Goal: Check status

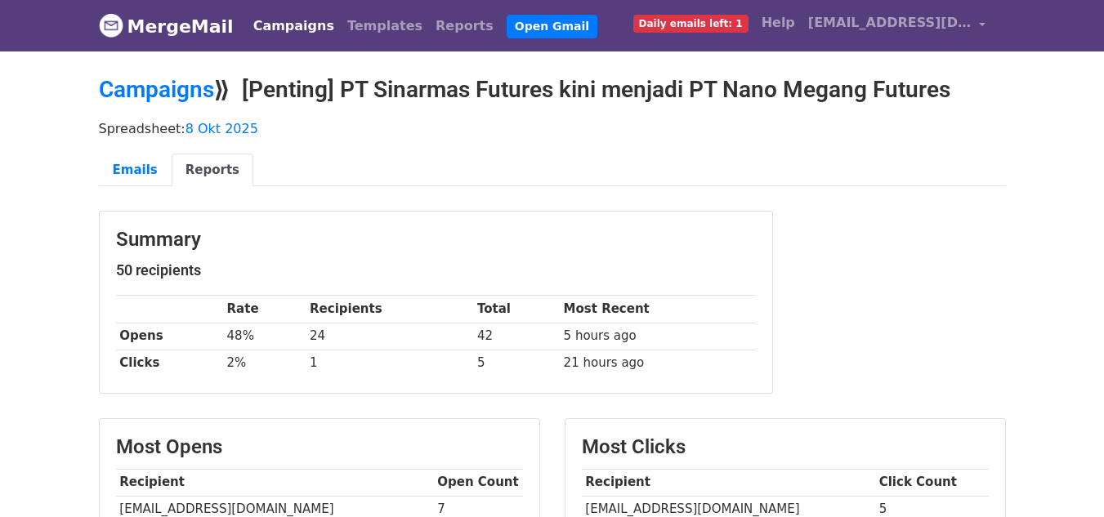
drag, startPoint x: 833, startPoint y: 301, endPoint x: 778, endPoint y: 238, distance: 84.0
click at [833, 301] on div "Summary 50 recipients Rate Recipients Total Most Recent Opens 48% 24 42 5 hours…" at bounding box center [552, 310] width 931 height 199
